Goal: Information Seeking & Learning: Learn about a topic

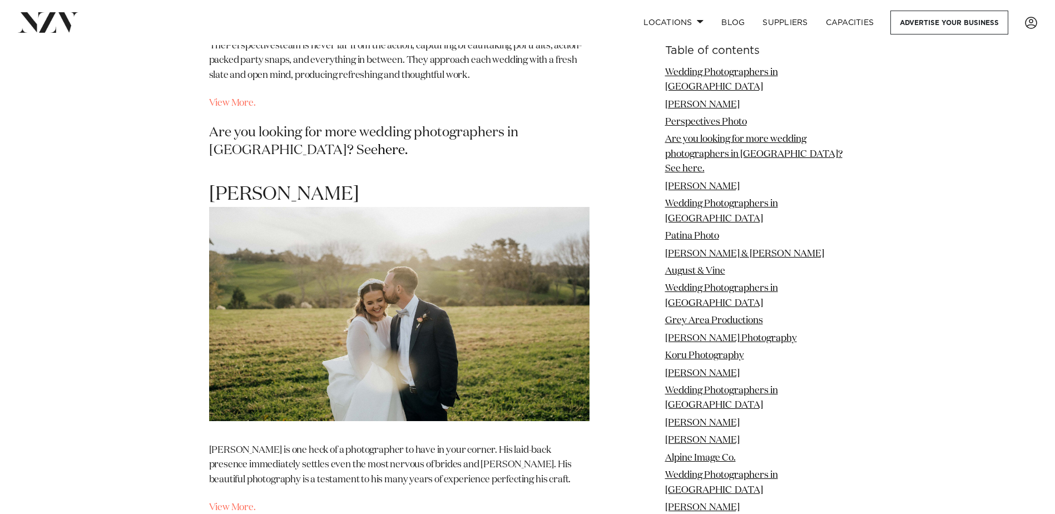
scroll to position [1668, 0]
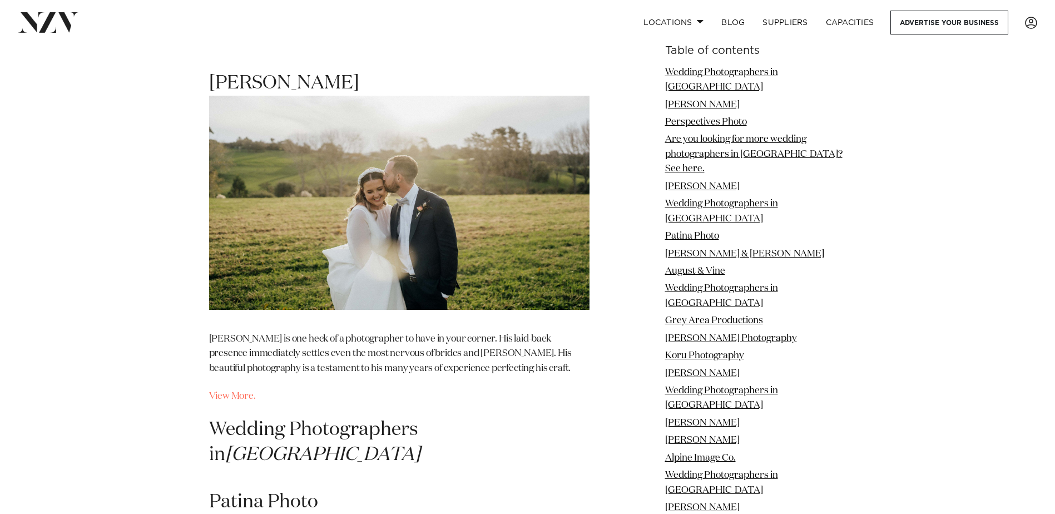
click at [398, 182] on img at bounding box center [399, 203] width 380 height 214
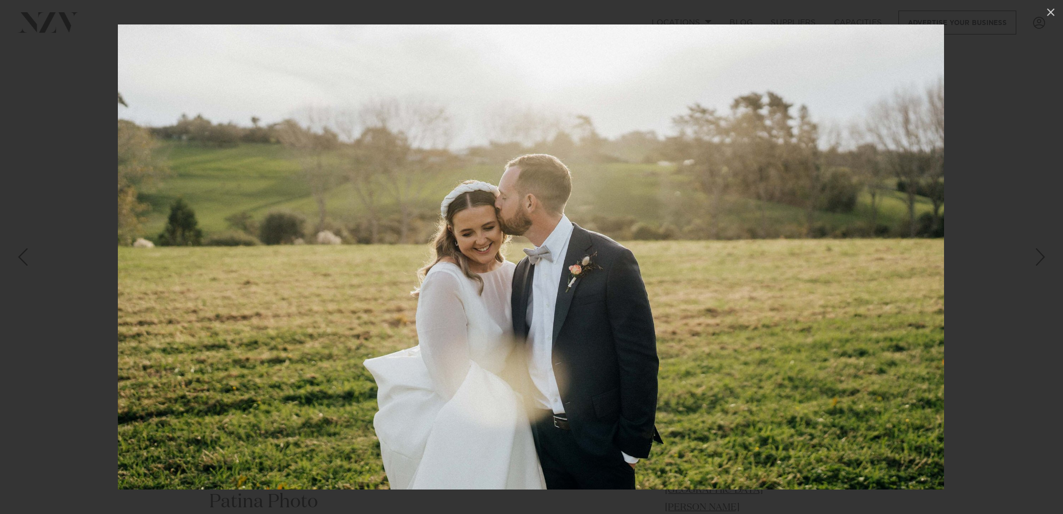
click at [108, 186] on div at bounding box center [531, 257] width 1063 height 514
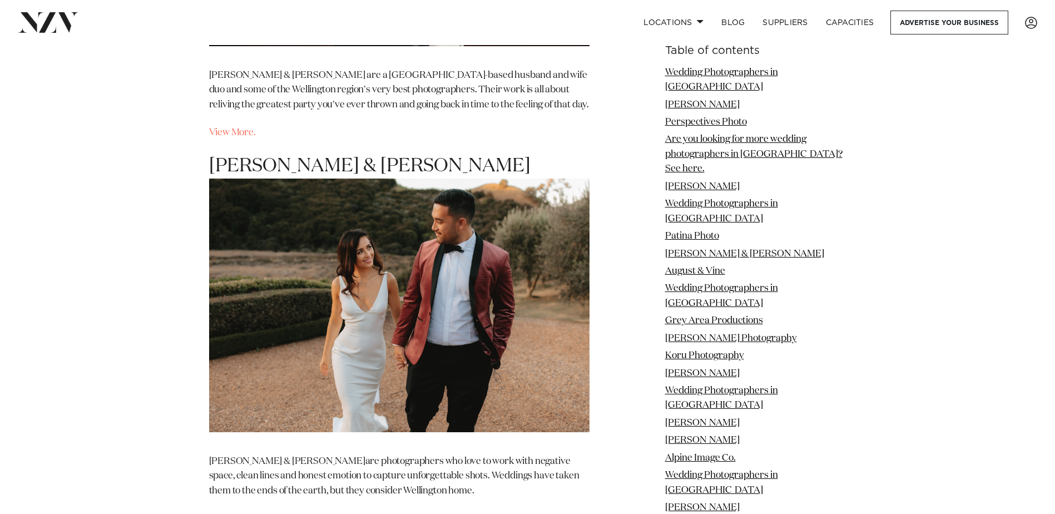
scroll to position [2391, 0]
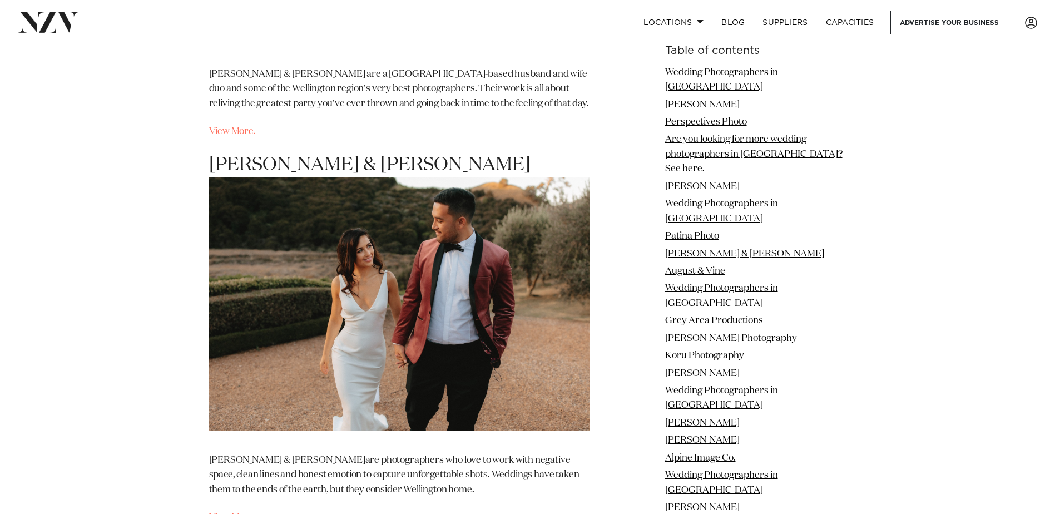
drag, startPoint x: 238, startPoint y: 460, endPoint x: 231, endPoint y: 468, distance: 10.6
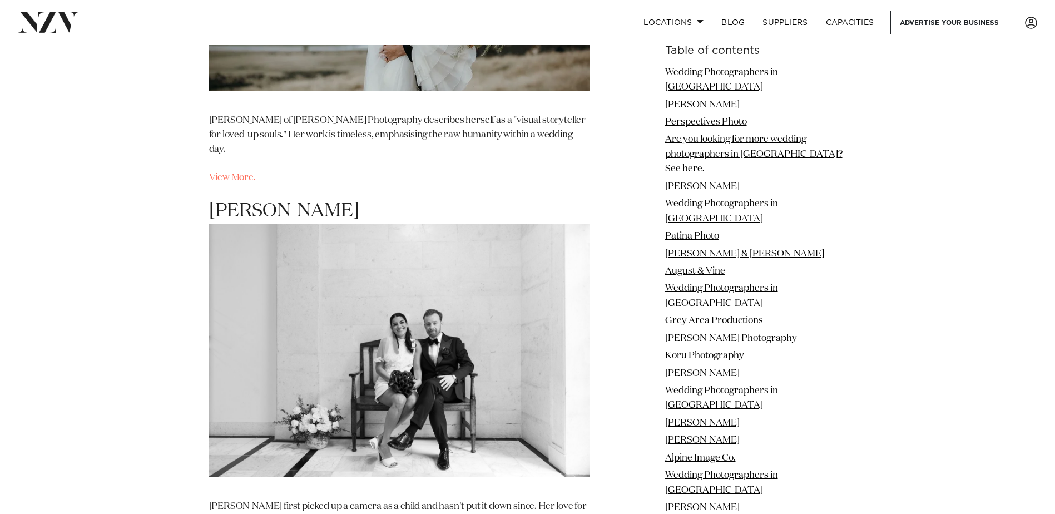
scroll to position [4449, 0]
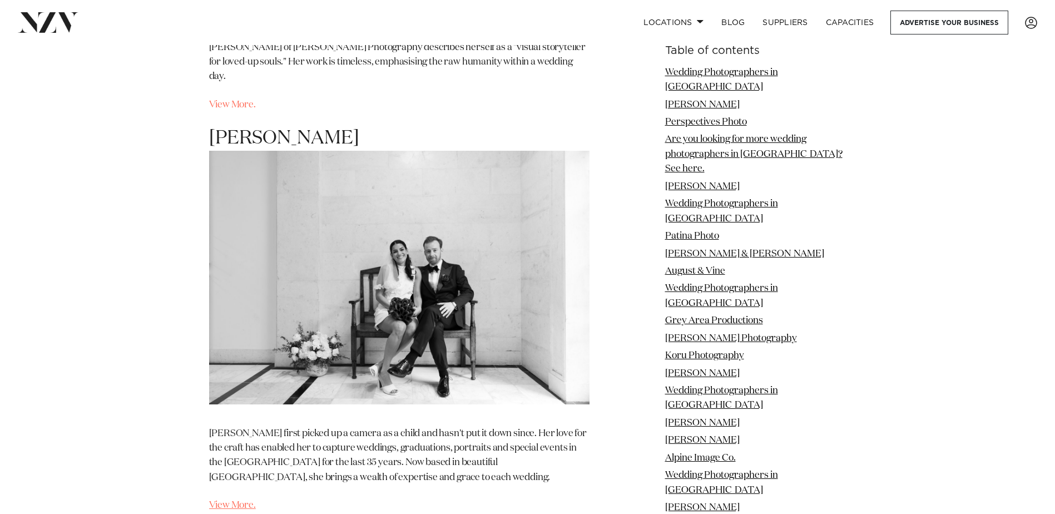
drag, startPoint x: 232, startPoint y: 390, endPoint x: 232, endPoint y: 399, distance: 8.3
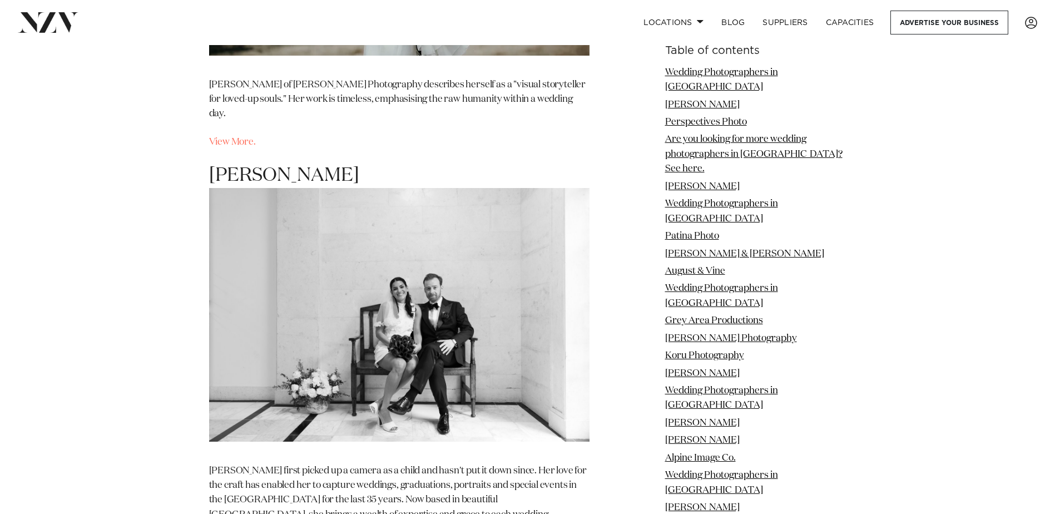
scroll to position [4394, 0]
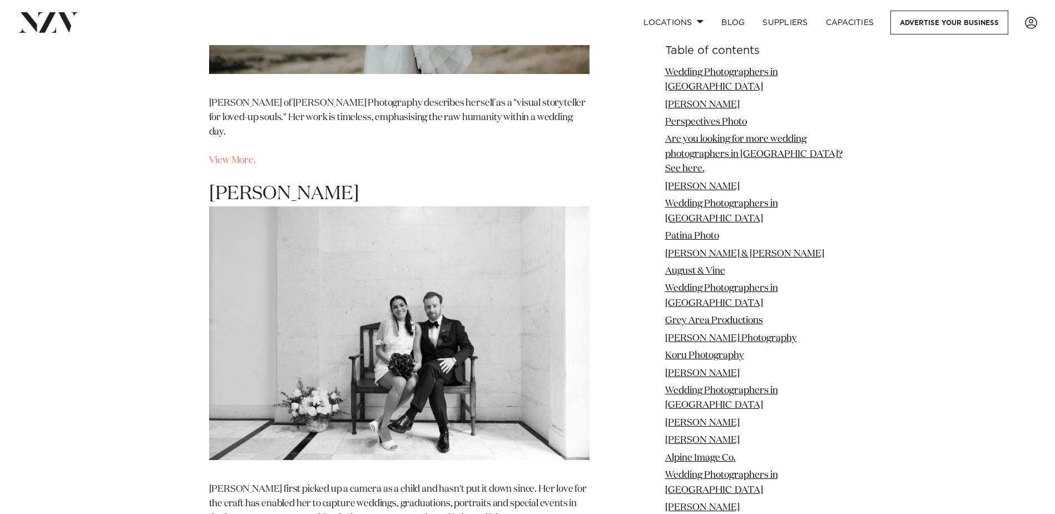
drag, startPoint x: 343, startPoint y: 88, endPoint x: 210, endPoint y: 88, distance: 133.5
click at [210, 181] on h2 "Nilufar Nuthall" at bounding box center [399, 320] width 380 height 279
copy h2 "Nilufar Nuthall"
click at [279, 181] on h2 "Nilufar Nuthall" at bounding box center [399, 320] width 380 height 279
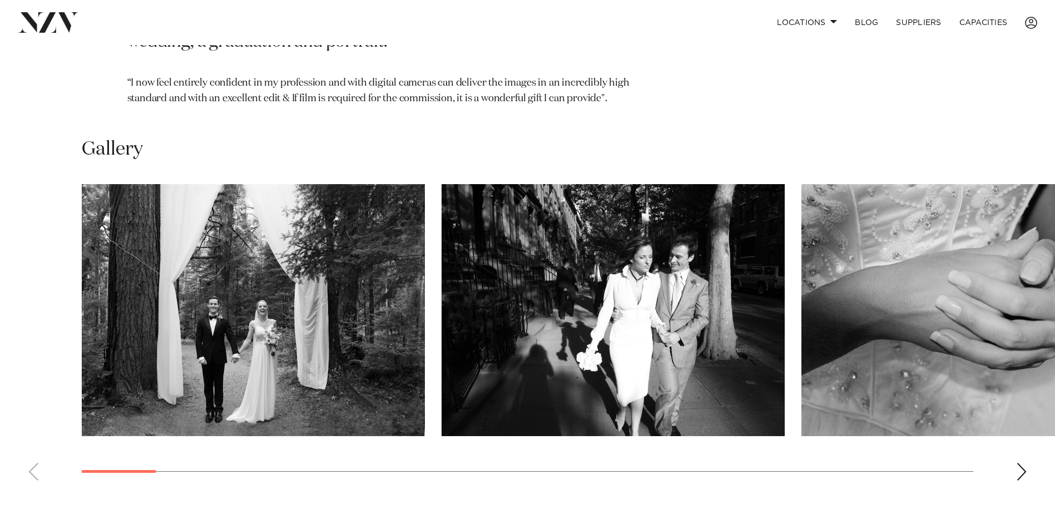
scroll to position [779, 0]
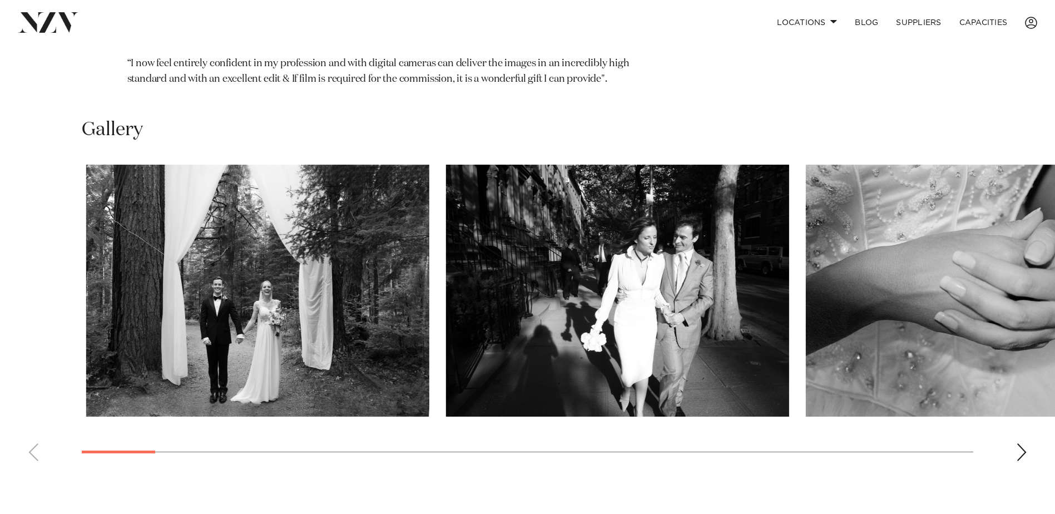
click at [160, 431] on swiper-container at bounding box center [527, 317] width 1055 height 305
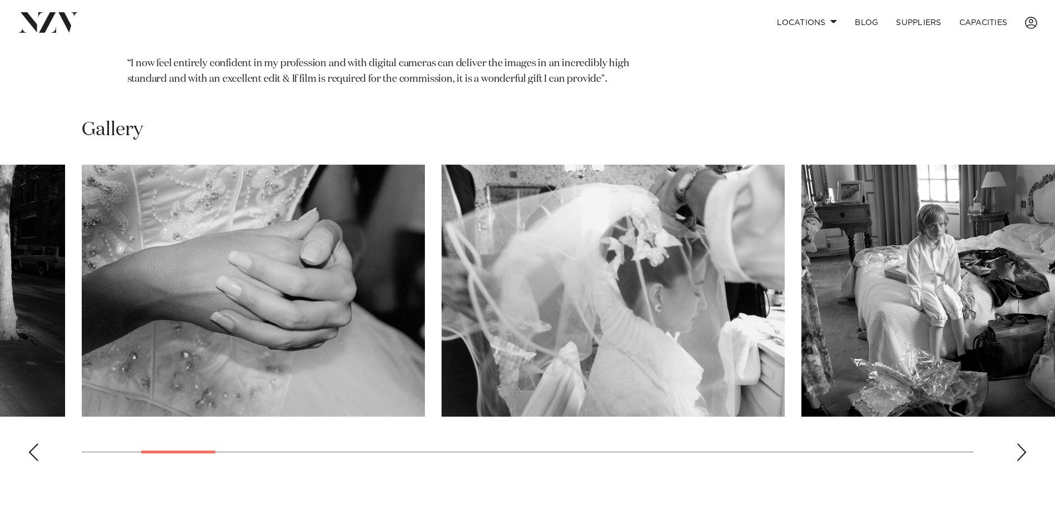
click at [200, 450] on div at bounding box center [178, 451] width 74 height 3
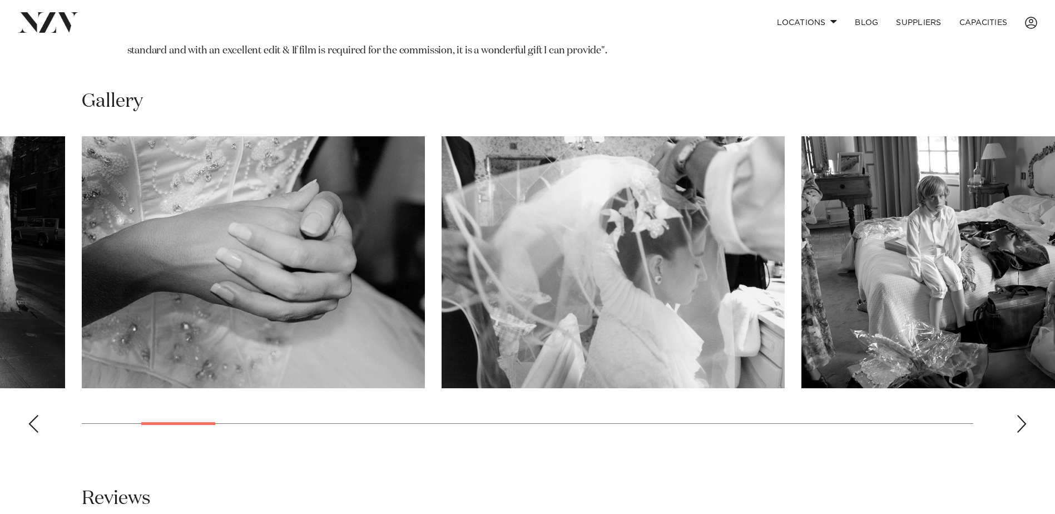
scroll to position [834, 0]
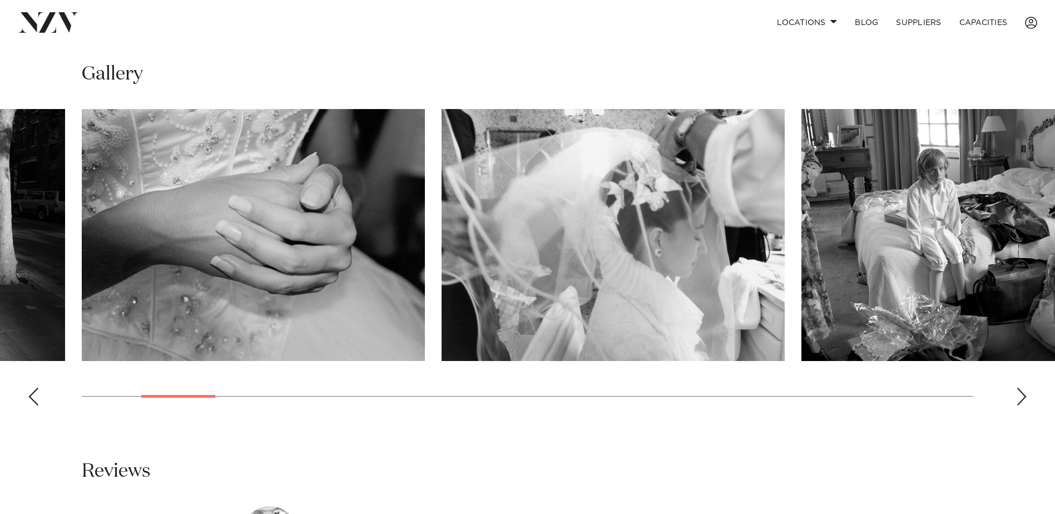
click at [195, 373] on swiper-container at bounding box center [527, 261] width 1055 height 305
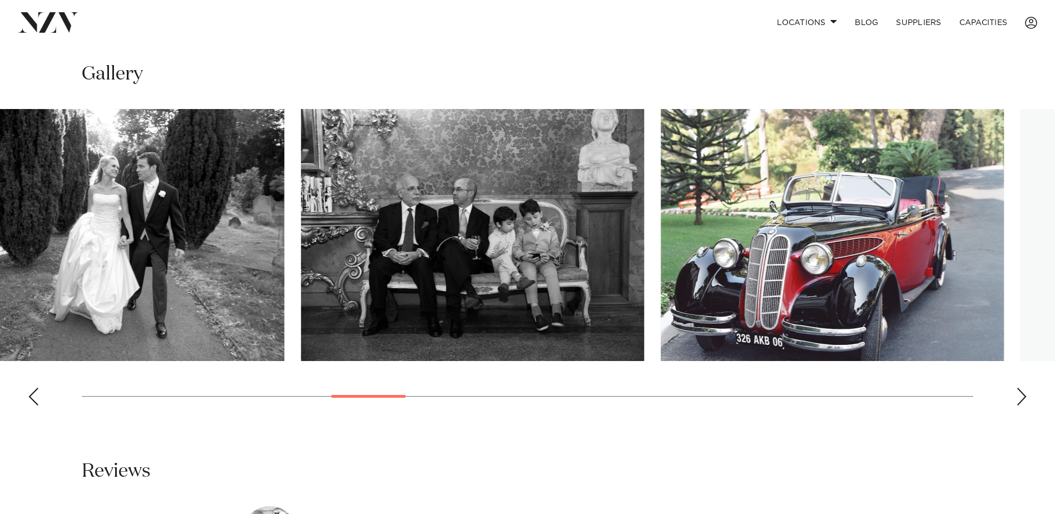
click at [383, 372] on swiper-container at bounding box center [527, 261] width 1055 height 305
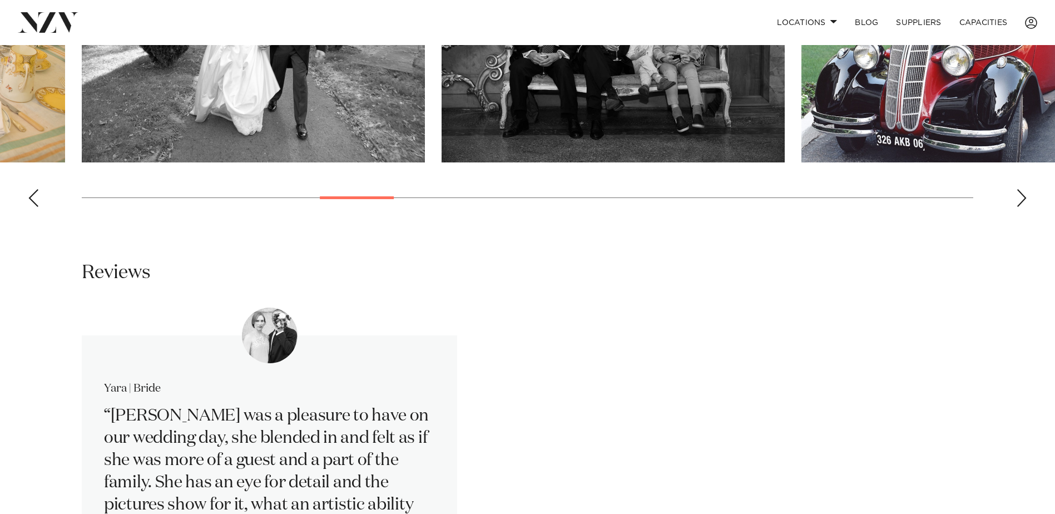
scroll to position [1112, 0]
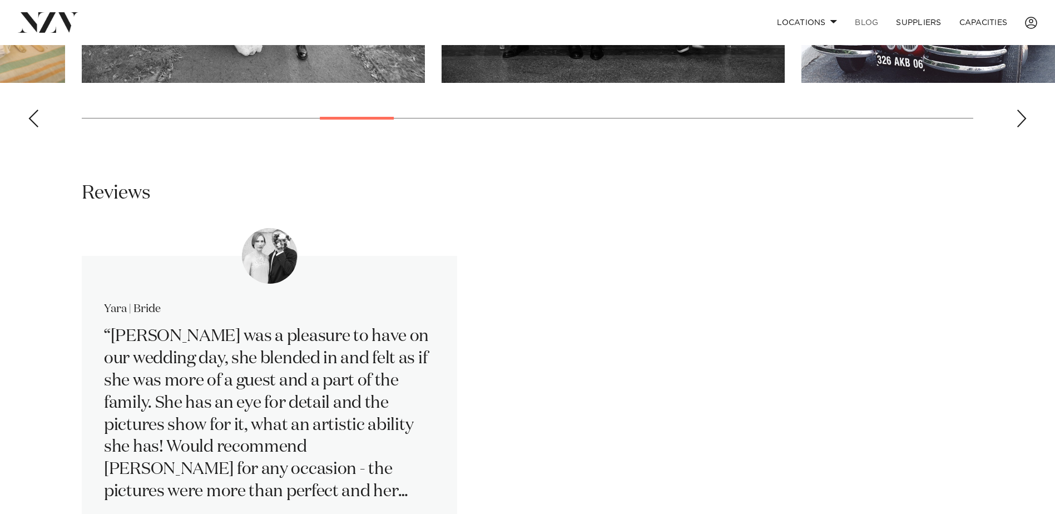
click at [873, 20] on link "BLOG" at bounding box center [866, 23] width 41 height 24
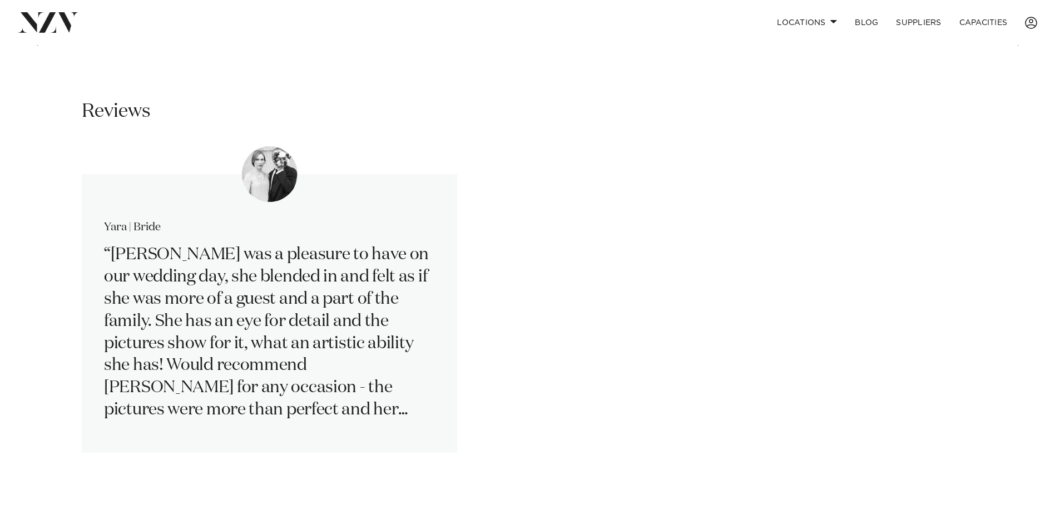
scroll to position [1057, 0]
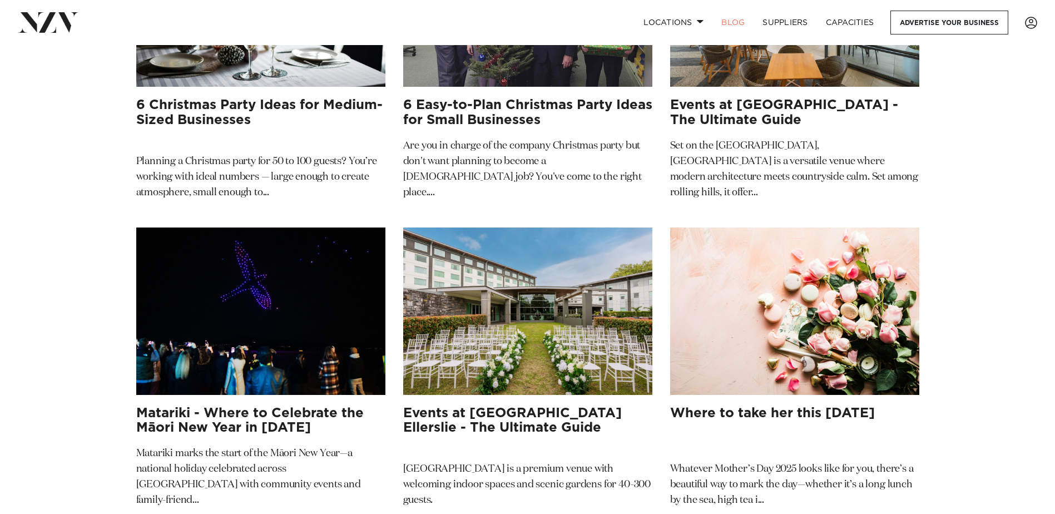
scroll to position [445, 0]
